Goal: Check status: Check status

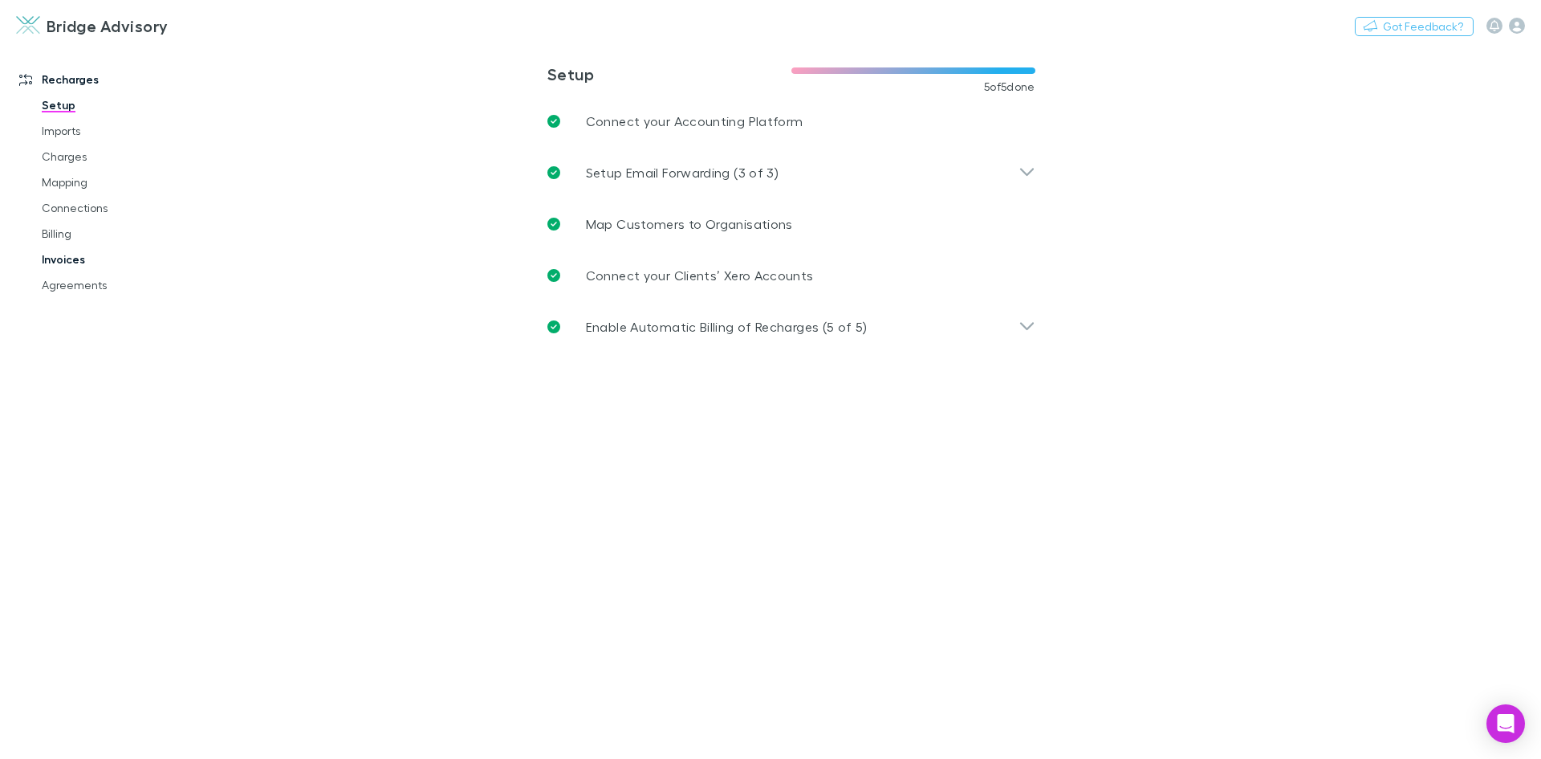
click at [46, 262] on link "Invoices" at bounding box center [121, 259] width 191 height 26
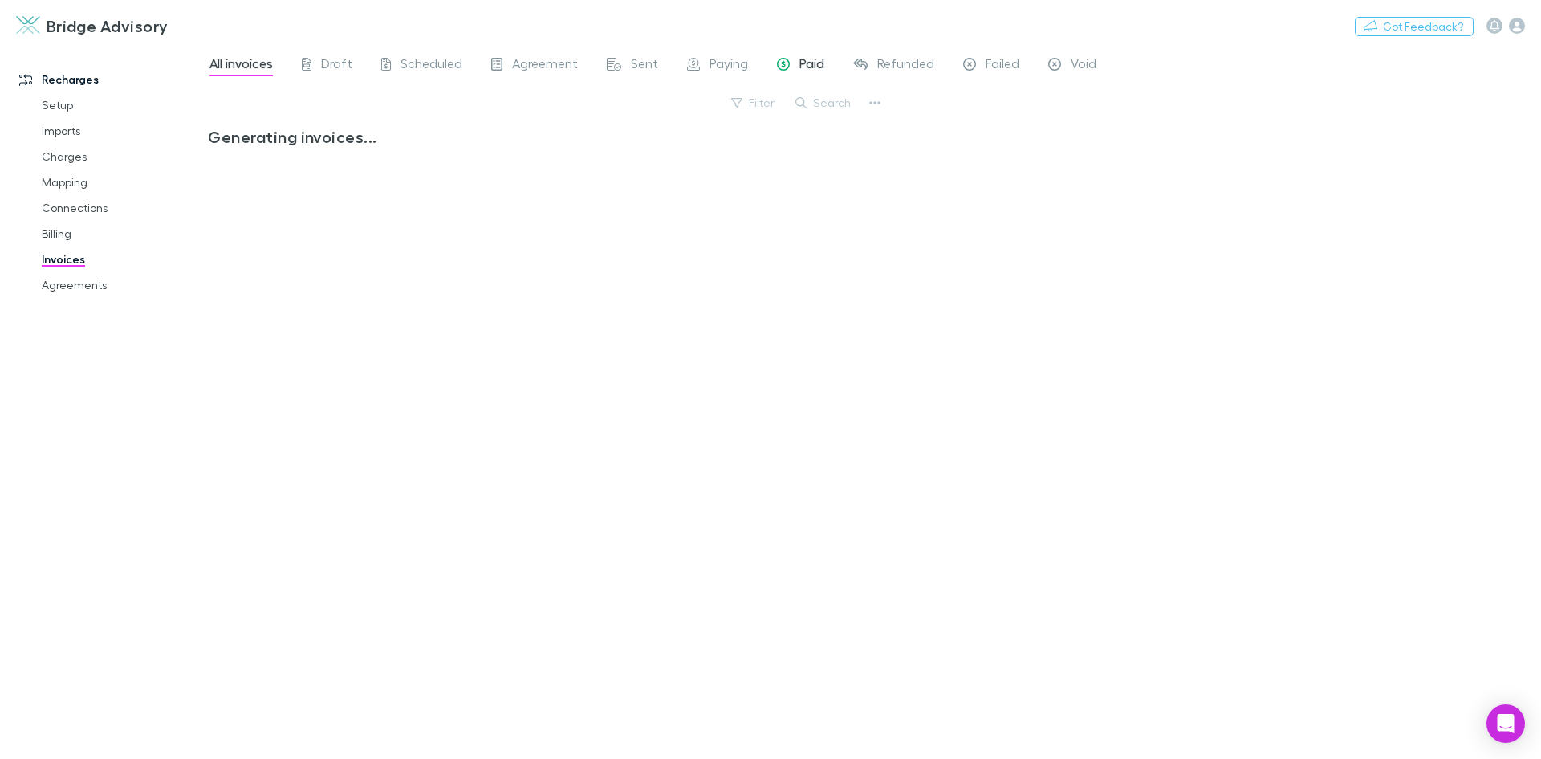
click at [815, 66] on span "Paid" at bounding box center [812, 65] width 25 height 21
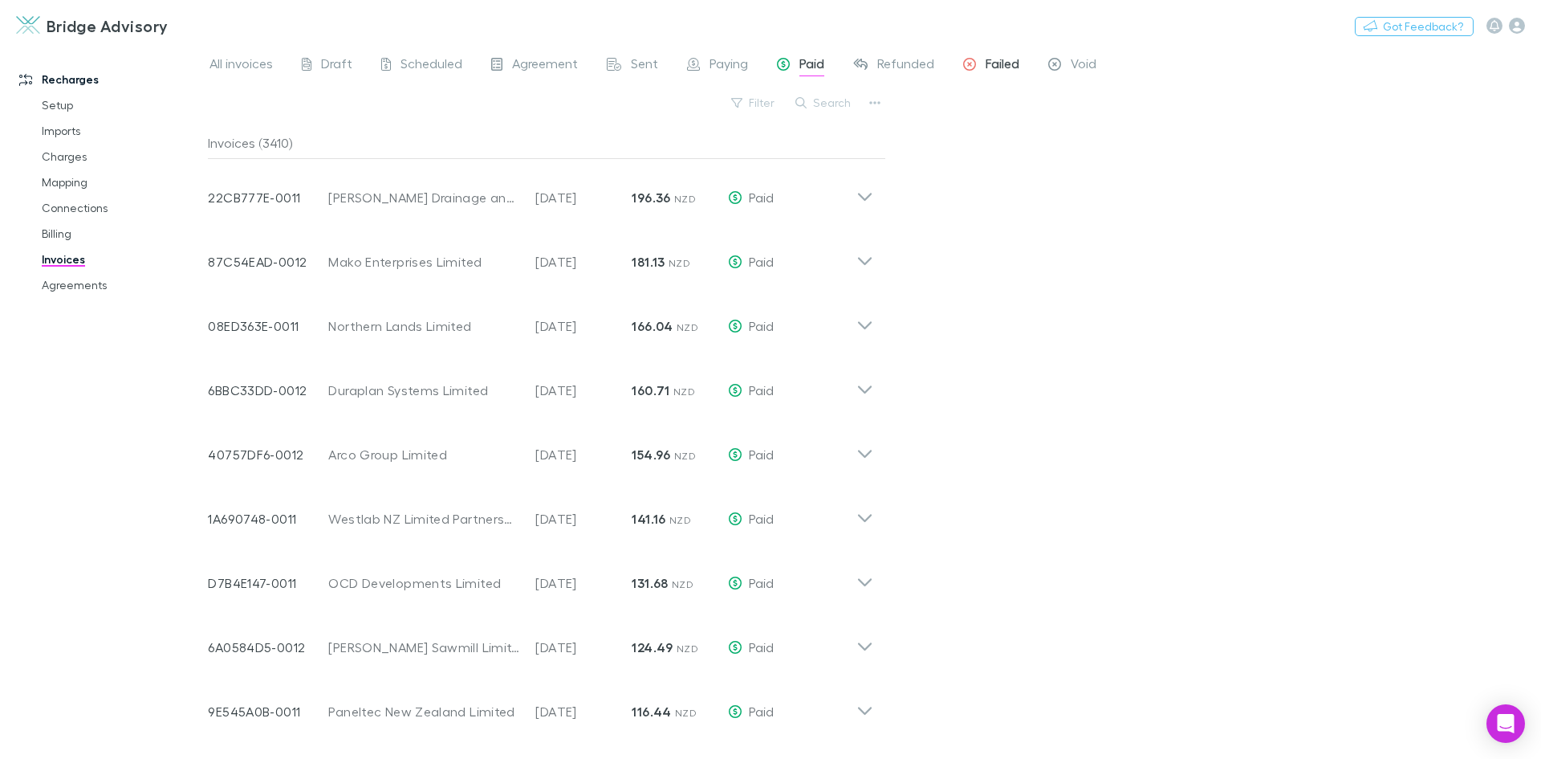
click at [993, 70] on span "Failed" at bounding box center [1003, 65] width 34 height 21
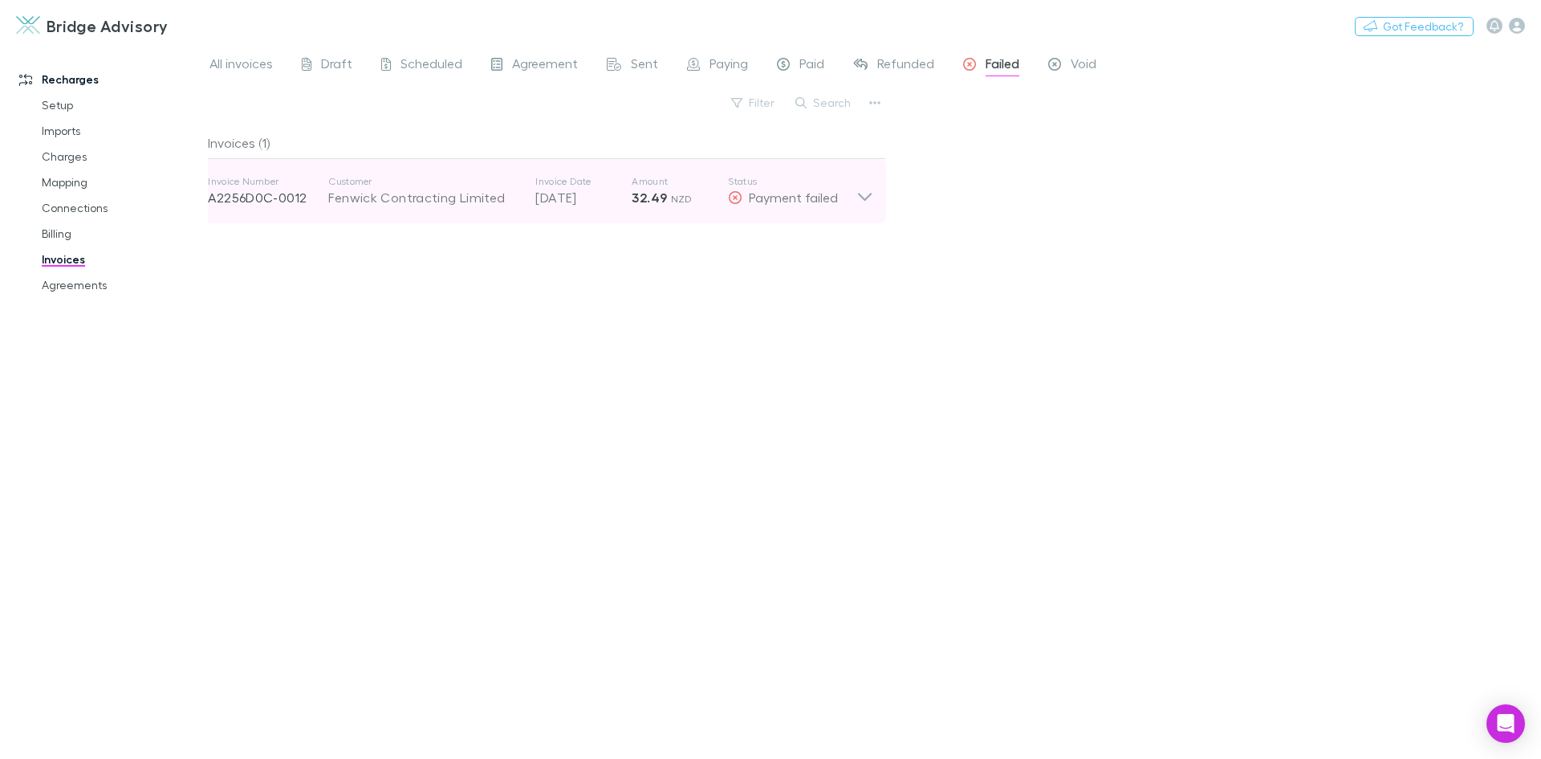
click at [859, 195] on icon at bounding box center [865, 191] width 17 height 32
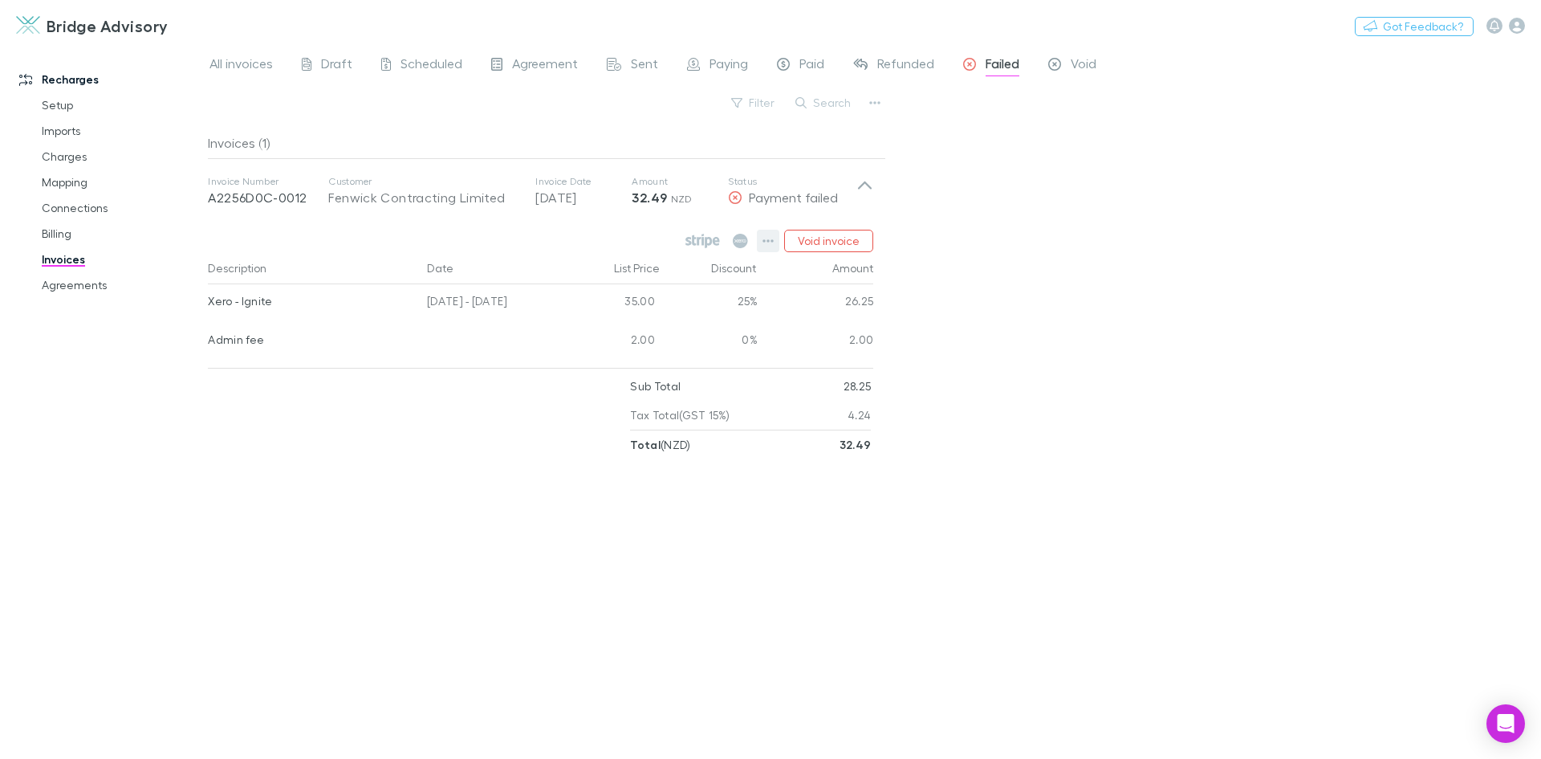
click at [769, 238] on icon "button" at bounding box center [768, 240] width 11 height 13
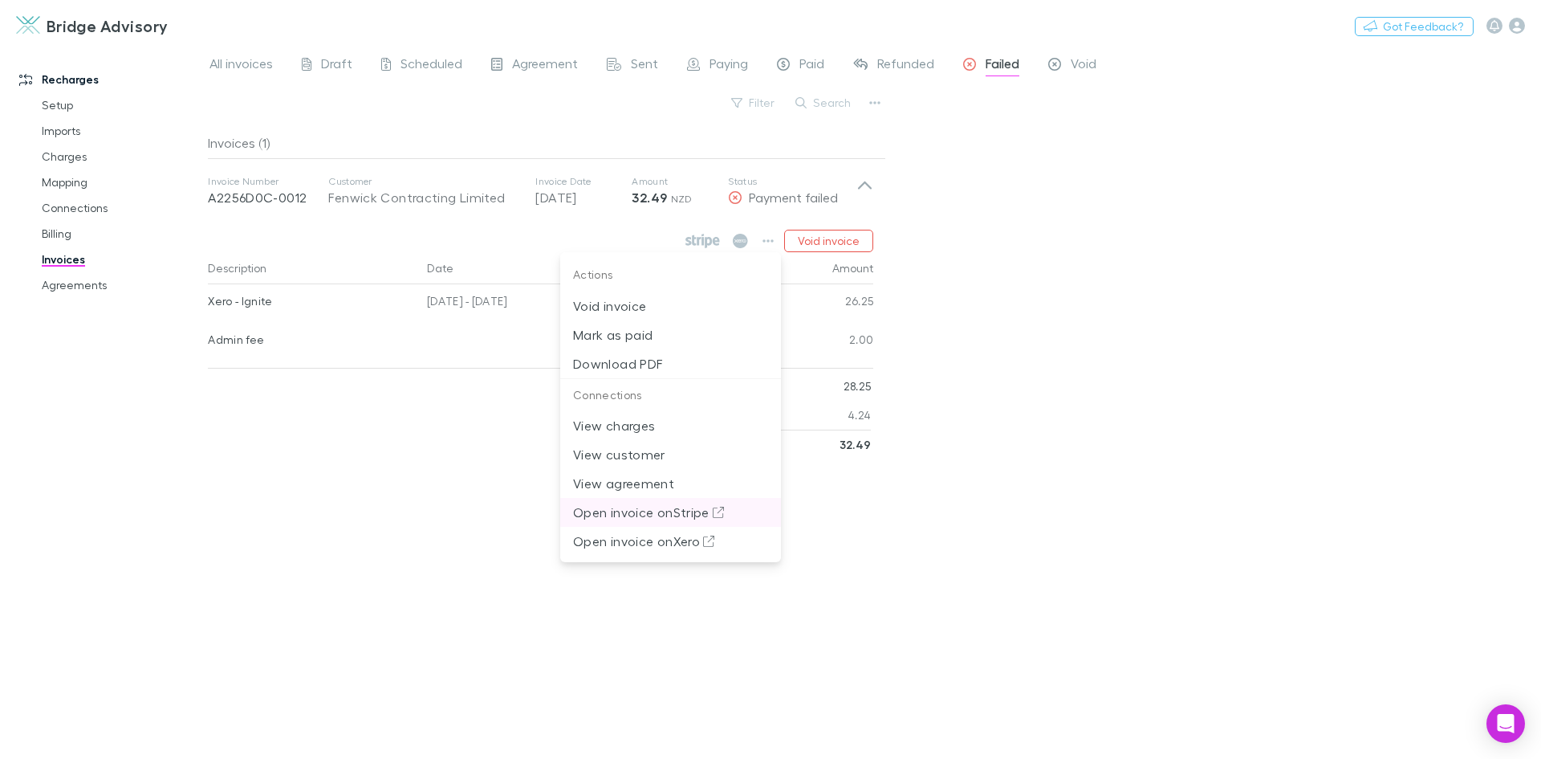
click at [657, 515] on p "Open invoice on Stripe" at bounding box center [670, 512] width 195 height 19
